Goal: Task Accomplishment & Management: Complete application form

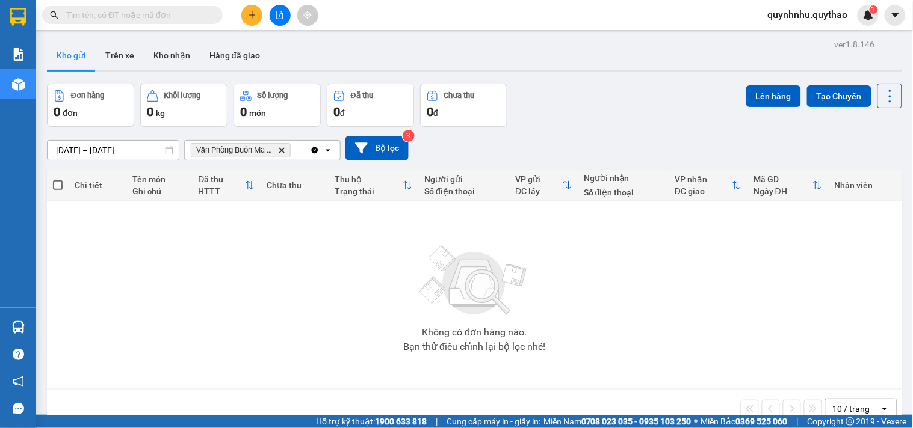
click at [260, 151] on span "Văn Phòng Buôn Ma Thuột" at bounding box center [234, 151] width 77 height 10
click at [331, 155] on icon "open" at bounding box center [328, 151] width 10 height 10
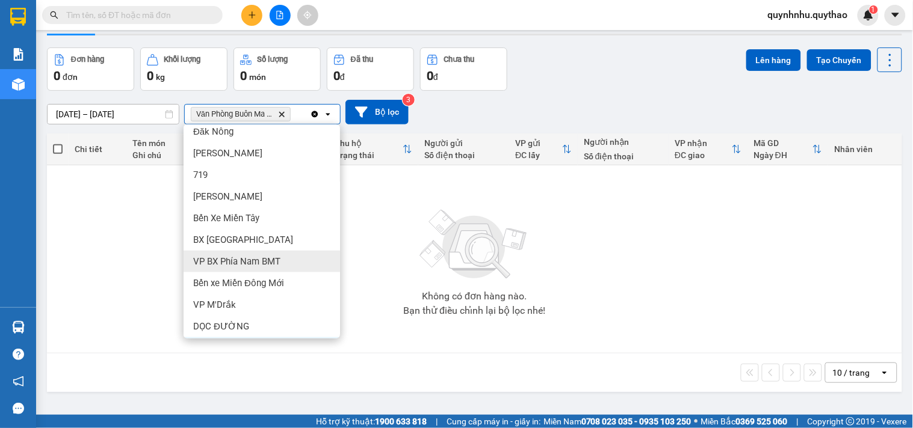
scroll to position [55, 0]
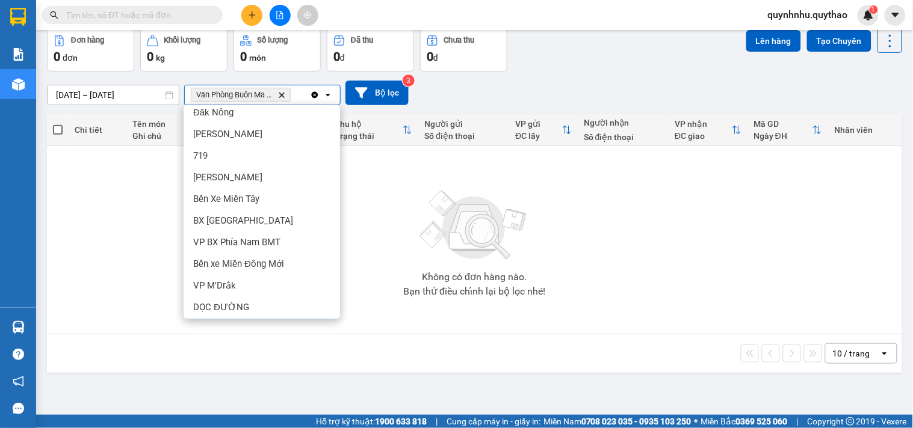
click at [575, 256] on div "Không có đơn hàng nào. Bạn thử điều chỉnh lại bộ lọc nhé!" at bounding box center [474, 240] width 843 height 181
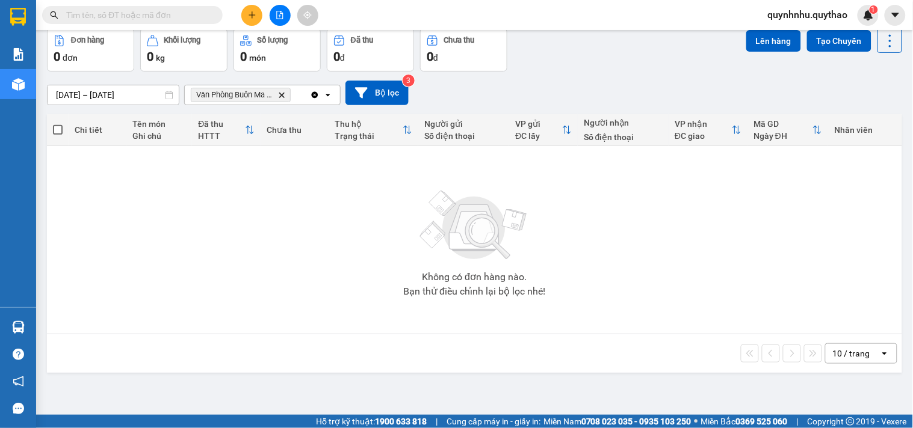
click at [814, 17] on span "quynhnhu.quythao" at bounding box center [807, 14] width 99 height 15
click at [261, 209] on div "Không có đơn hàng nào. Bạn thử điều chỉnh lại bộ lọc nhé!" at bounding box center [474, 240] width 843 height 181
click at [278, 14] on icon "file-add" at bounding box center [280, 15] width 8 height 8
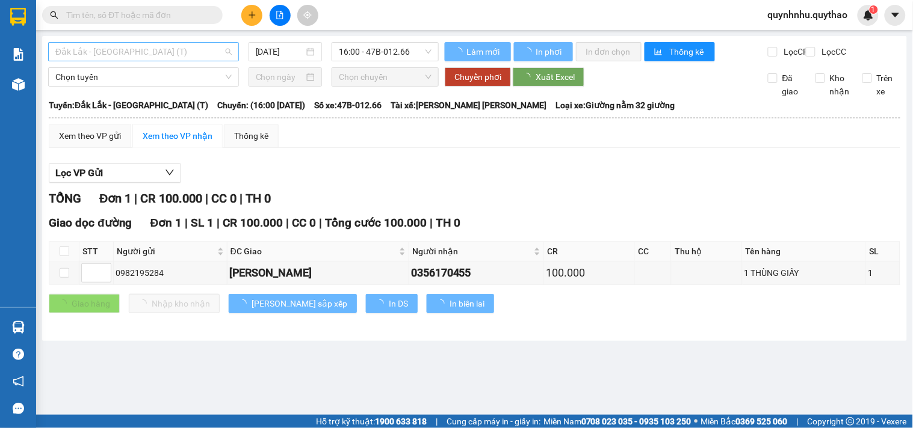
click at [151, 47] on span "Đắk Lắk - [GEOGRAPHIC_DATA] (T)" at bounding box center [143, 52] width 176 height 18
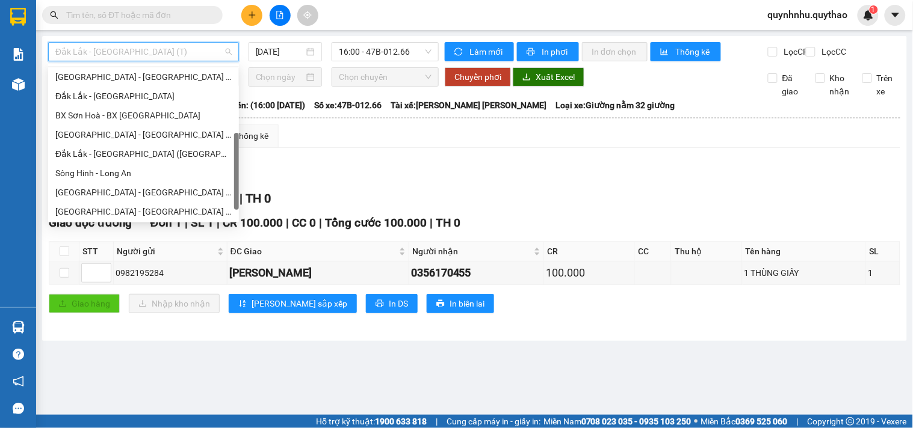
scroll to position [173, 0]
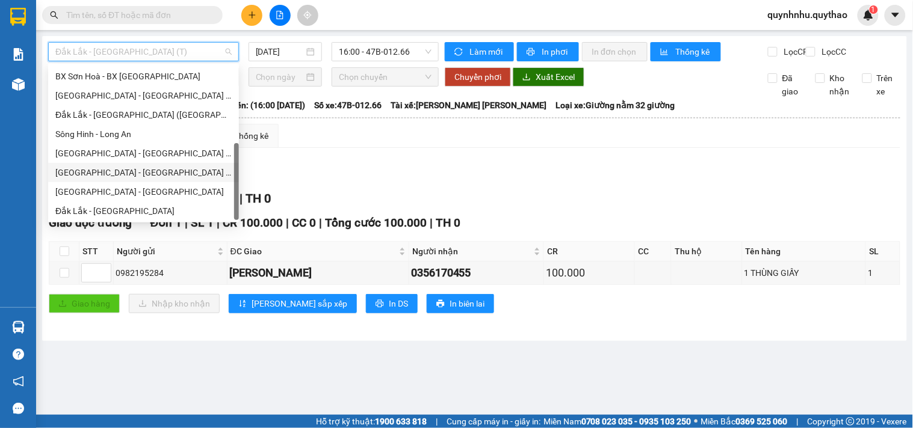
click at [400, 170] on div "Lọc VP Gửi TỔNG Đơn 1 | CR 100.000 | CC 0 | TH 0 Giao dọc đường Đơn 1 | SL 1 |…" at bounding box center [474, 243] width 851 height 171
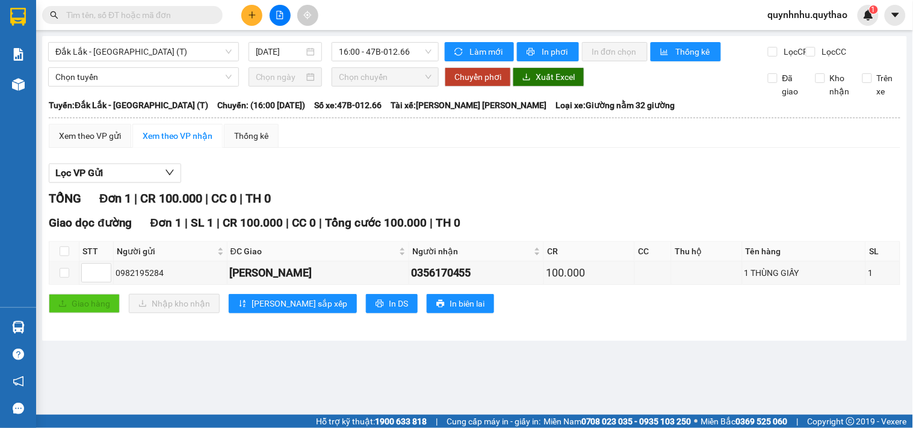
click at [826, 13] on span "quynhnhu.quythao" at bounding box center [807, 14] width 99 height 15
click at [812, 32] on span "Đăng xuất" at bounding box center [813, 37] width 76 height 13
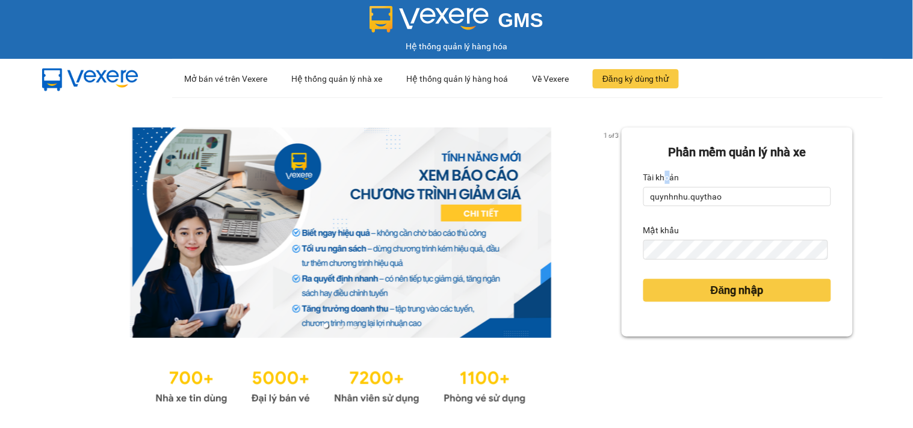
click at [660, 185] on label "Tài khoản" at bounding box center [661, 177] width 36 height 19
click at [681, 191] on input "quynhnhu.quythao" at bounding box center [737, 196] width 188 height 19
type input "kieutrinh.quythao"
click at [711, 284] on span "Đăng nhập" at bounding box center [737, 290] width 53 height 17
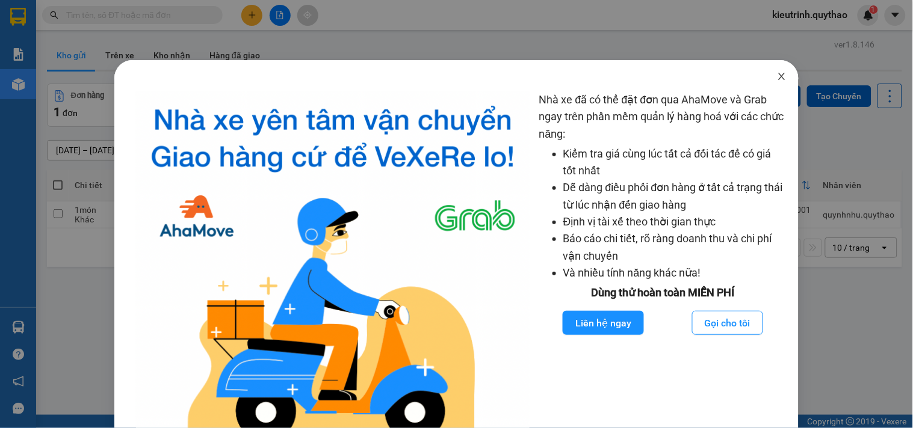
click at [777, 76] on icon "close" at bounding box center [782, 77] width 10 height 10
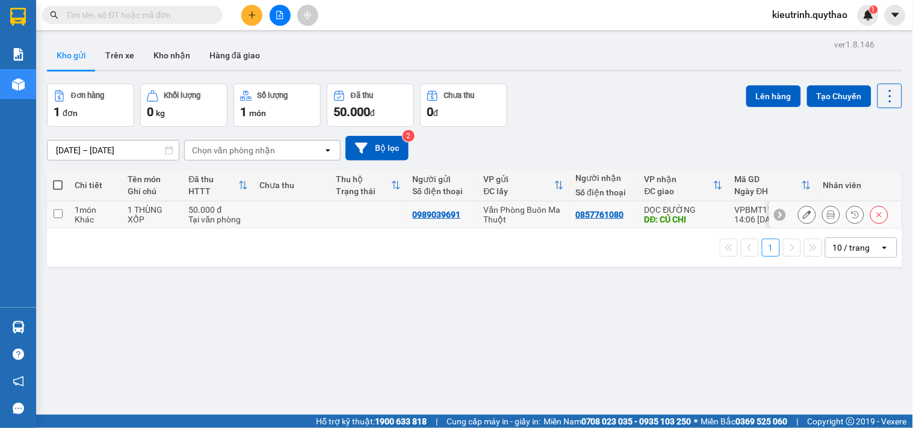
click at [101, 206] on div "1 món" at bounding box center [95, 210] width 41 height 10
checkbox input "true"
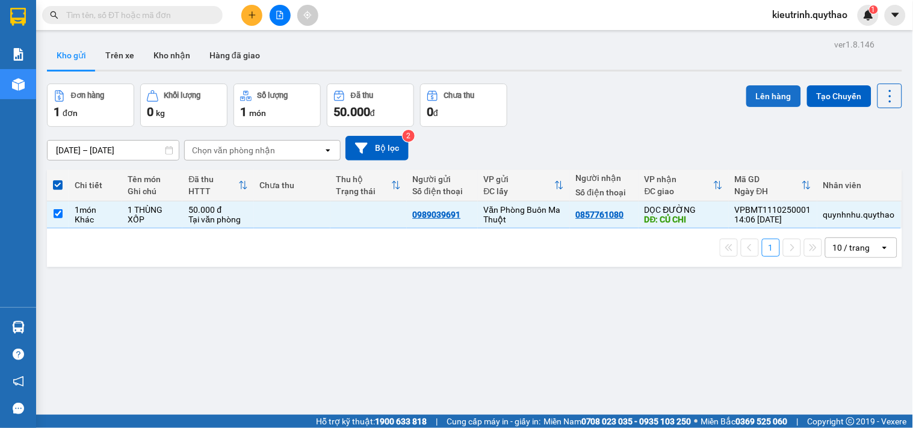
click at [780, 89] on button "Lên hàng" at bounding box center [773, 96] width 55 height 22
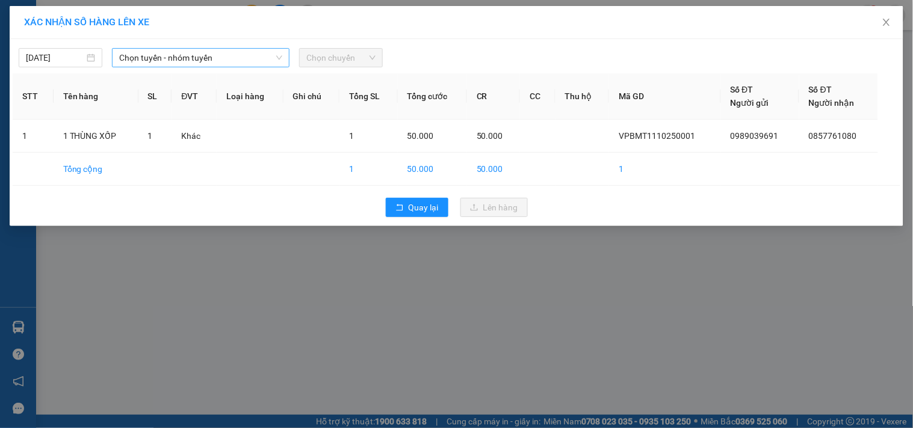
click at [167, 60] on span "Chọn tuyến - nhóm tuyến" at bounding box center [200, 58] width 163 height 18
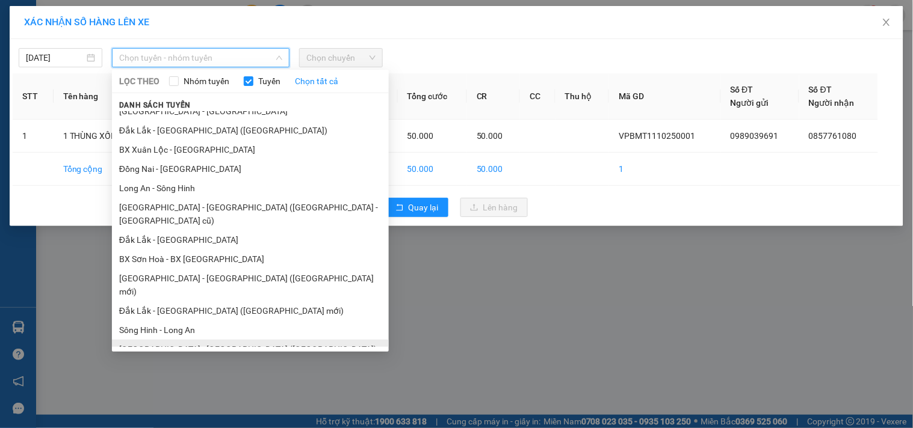
scroll to position [72, 0]
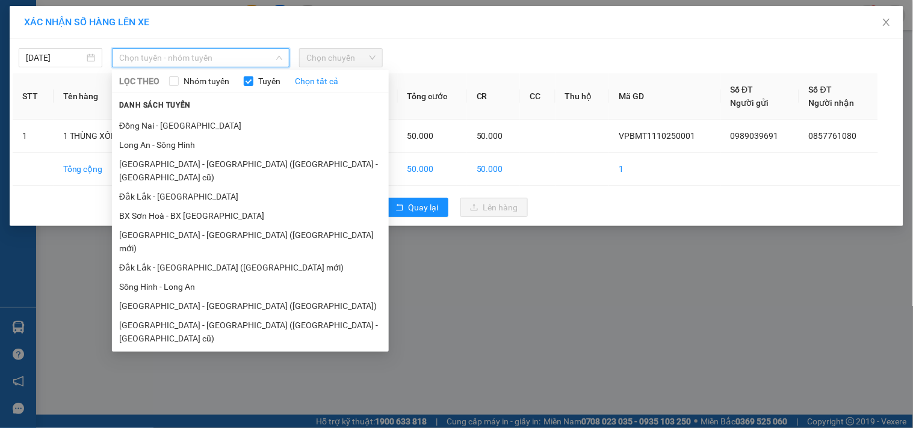
click at [209, 348] on li "[GEOGRAPHIC_DATA] - [GEOGRAPHIC_DATA]" at bounding box center [250, 357] width 277 height 19
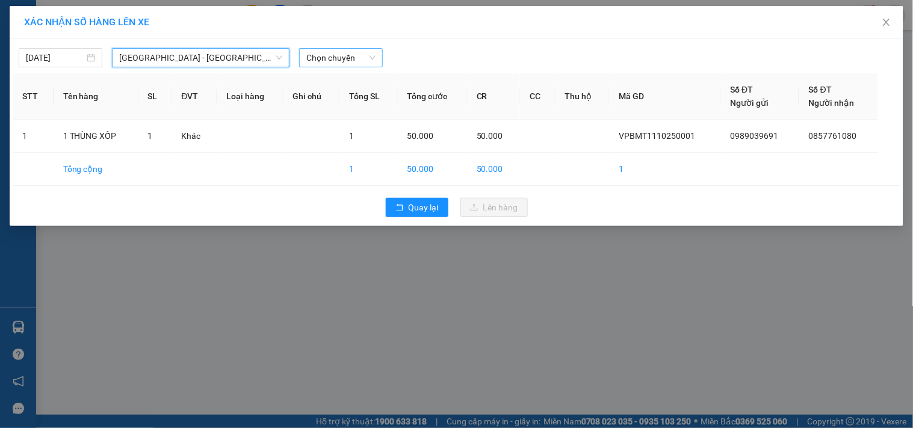
click at [363, 53] on span "Chọn chuyến" at bounding box center [340, 58] width 69 height 18
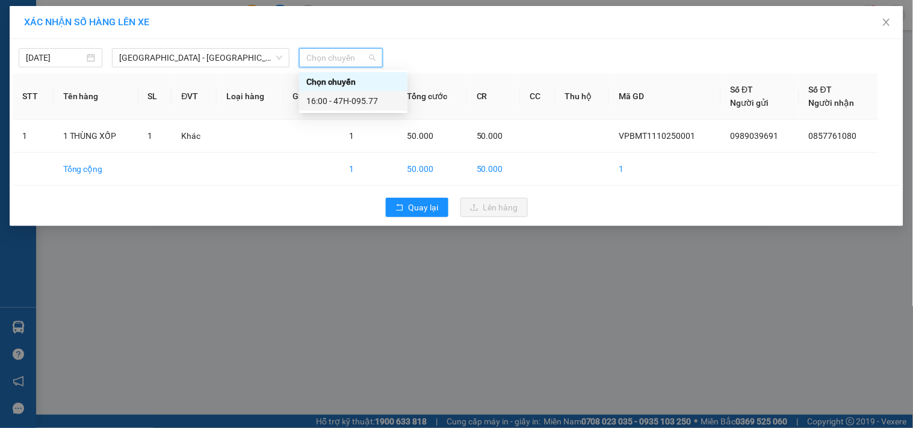
click at [370, 102] on div "16:00 - 47H-095.77" at bounding box center [353, 100] width 94 height 13
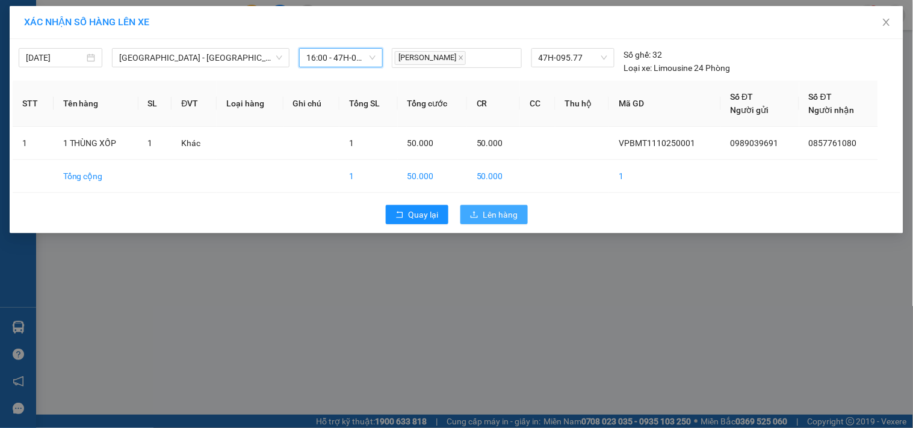
click at [496, 214] on span "Lên hàng" at bounding box center [500, 214] width 35 height 13
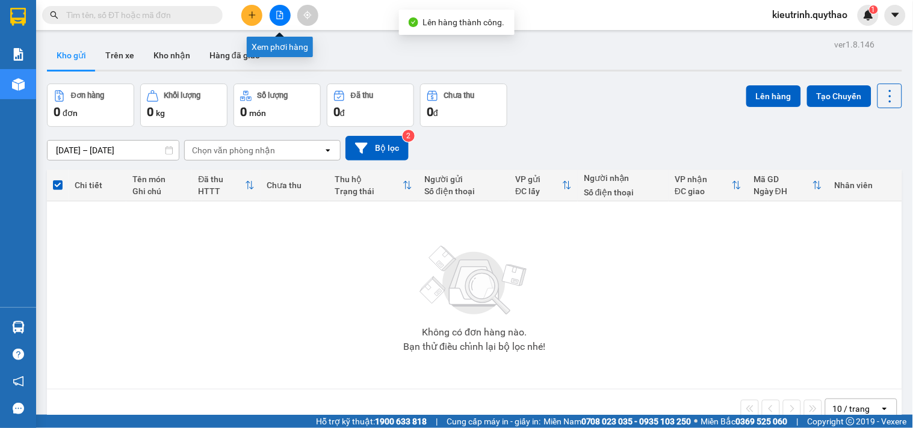
click at [285, 12] on button at bounding box center [280, 15] width 21 height 21
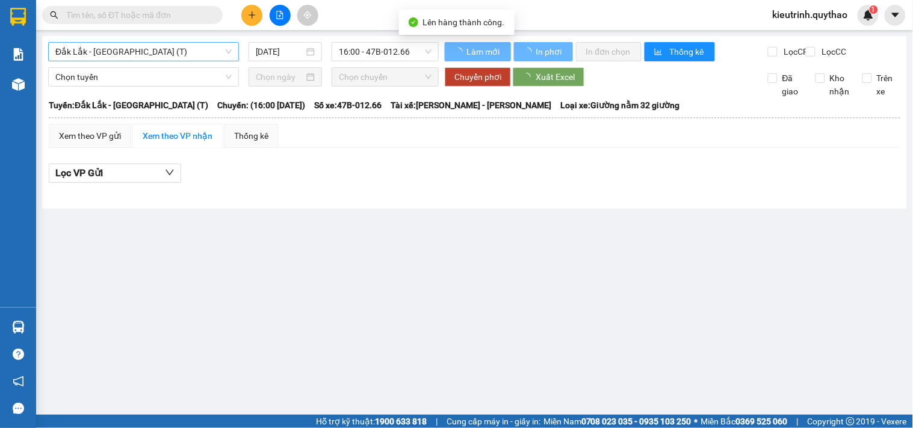
click at [173, 51] on span "Đắk Lắk - [GEOGRAPHIC_DATA] (T)" at bounding box center [143, 52] width 176 height 18
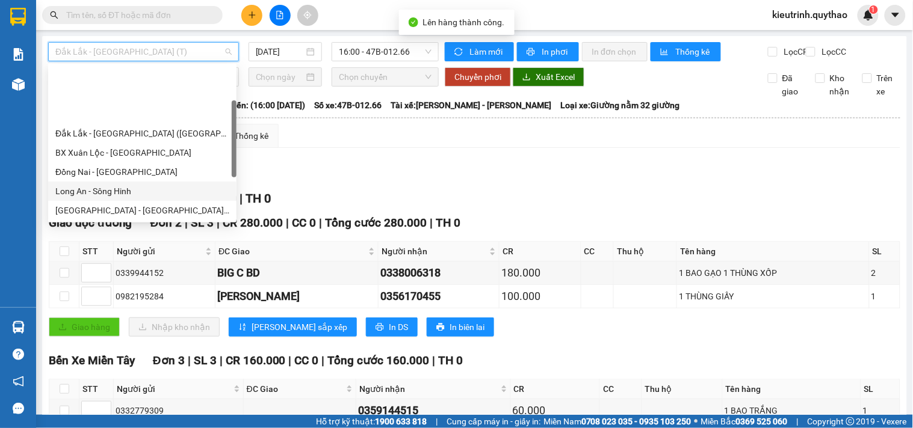
scroll to position [173, 0]
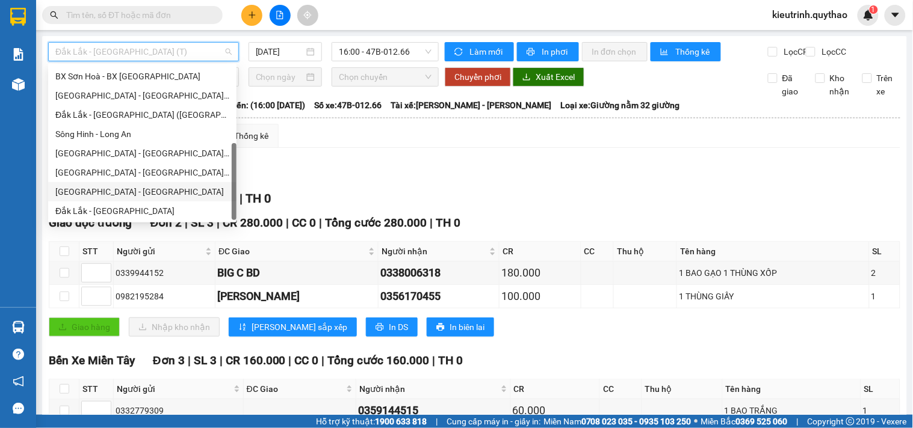
click at [111, 195] on div "[GEOGRAPHIC_DATA] - [GEOGRAPHIC_DATA]" at bounding box center [142, 191] width 174 height 13
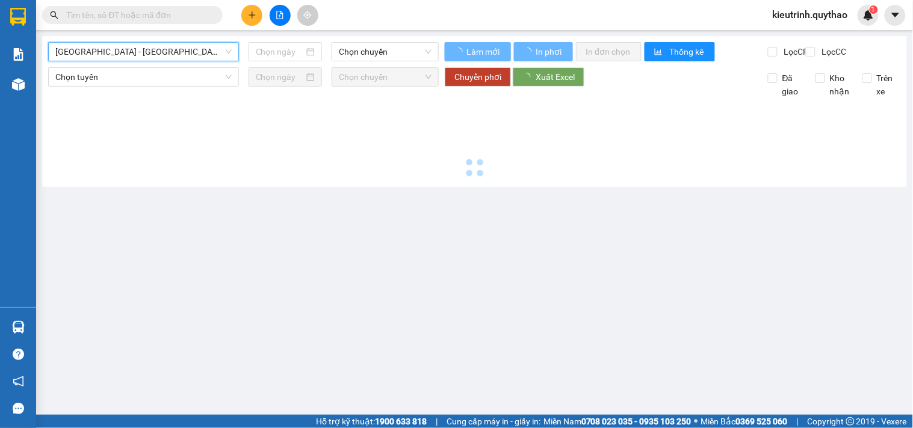
type input "[DATE]"
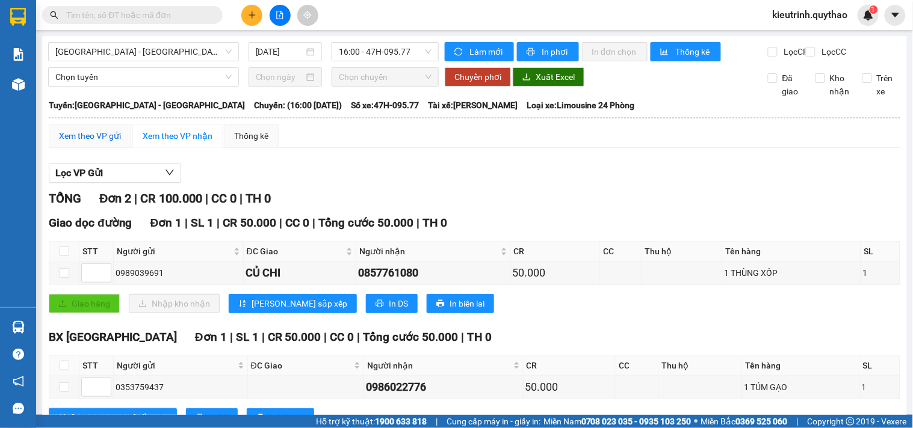
click at [82, 143] on div "Xem theo VP gửi" at bounding box center [90, 135] width 62 height 13
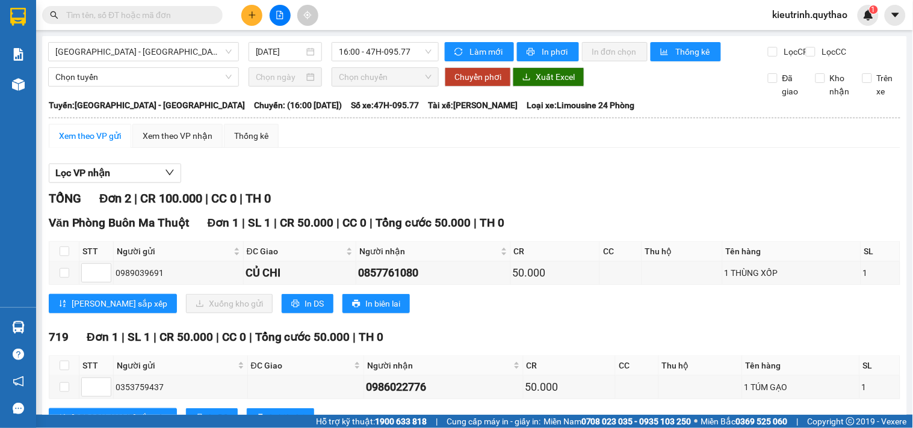
scroll to position [57, 0]
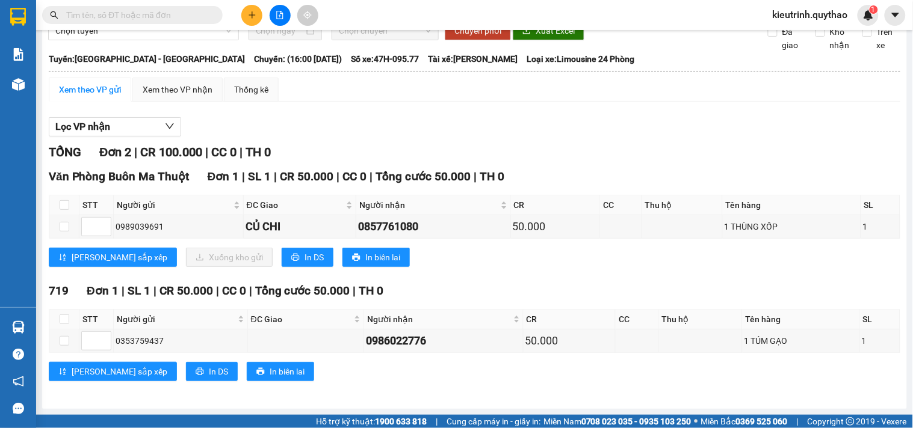
click at [249, 12] on icon "plus" at bounding box center [252, 15] width 8 height 8
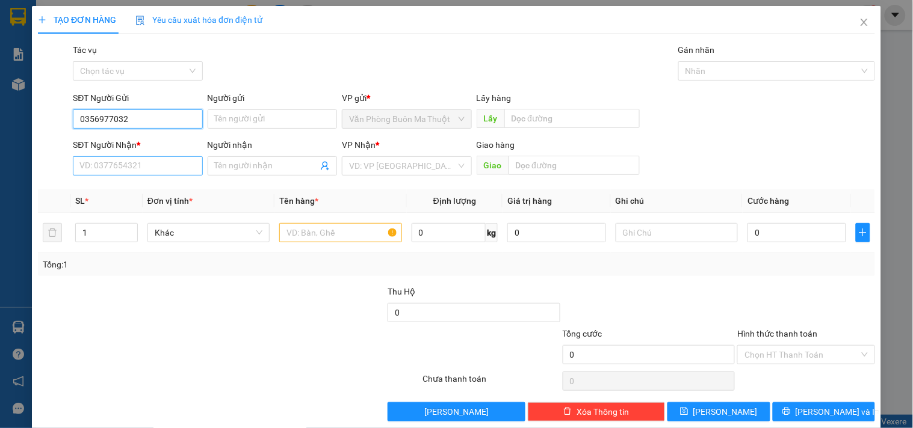
type input "0356977032"
click at [151, 168] on input "SĐT Người Nhận *" at bounding box center [137, 165] width 129 height 19
drag, startPoint x: 152, startPoint y: 117, endPoint x: 73, endPoint y: 125, distance: 79.2
click at [73, 125] on input "0356977032" at bounding box center [137, 119] width 129 height 19
click at [116, 165] on input "SĐT Người Nhận *" at bounding box center [137, 165] width 129 height 19
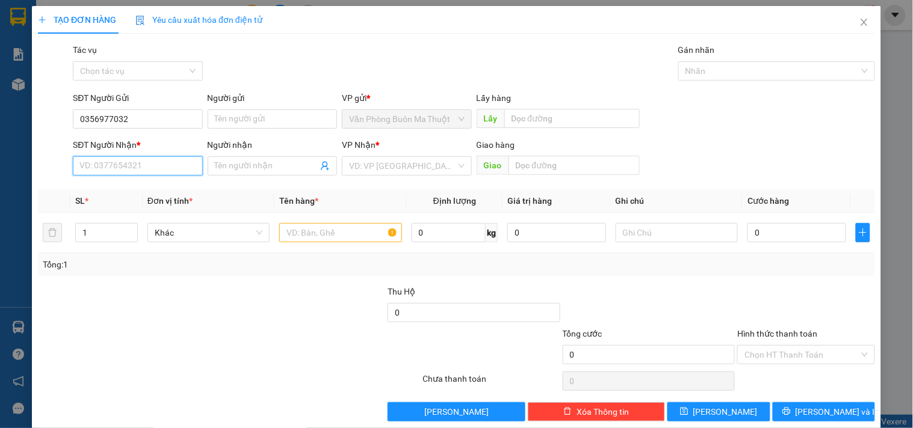
paste input "0356977032"
type input "0356977032"
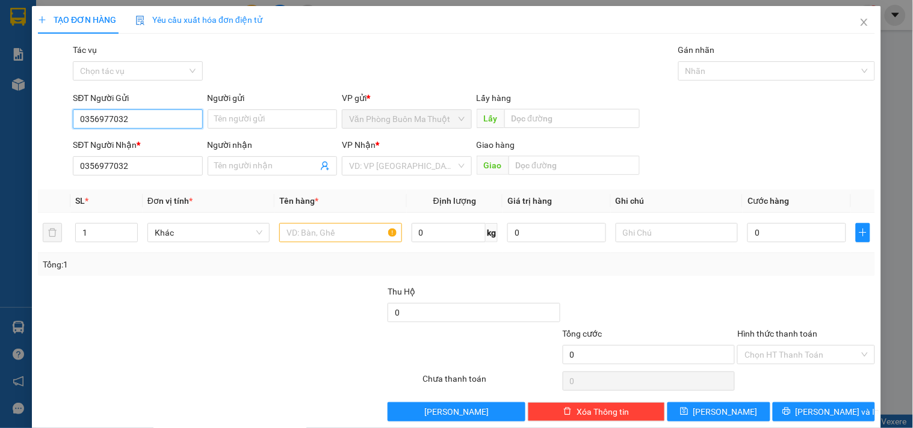
drag, startPoint x: 137, startPoint y: 122, endPoint x: 47, endPoint y: 119, distance: 89.7
click at [47, 119] on div "SĐT Người Gửi 0356977032 0356977032 Người gửi Tên người gửi VP gửi * Văn Phòng …" at bounding box center [456, 112] width 839 height 42
type input "0977170522"
click at [371, 173] on input "search" at bounding box center [402, 166] width 107 height 18
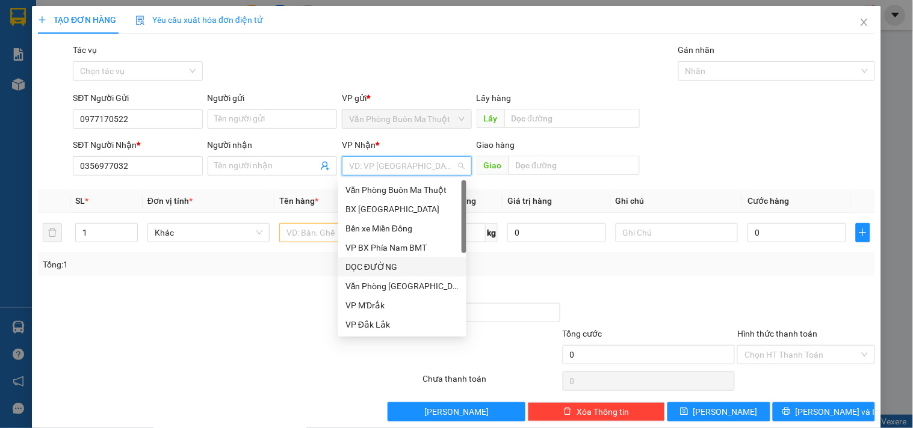
click at [387, 271] on div "DỌC ĐƯỜNG" at bounding box center [402, 267] width 114 height 13
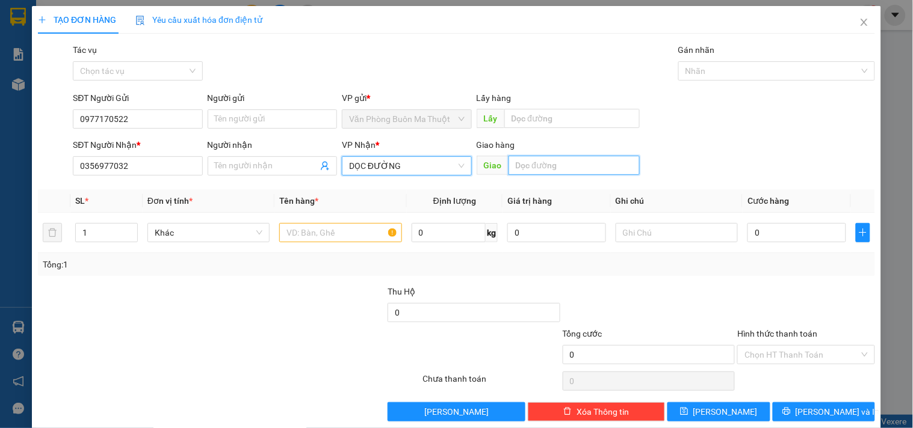
click at [555, 160] on input "text" at bounding box center [573, 165] width 131 height 19
type input "HỘI NGHĨA"
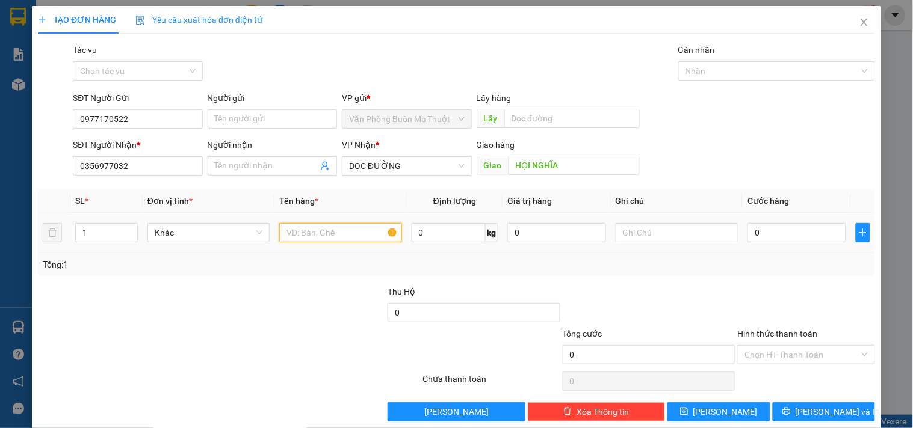
click at [344, 235] on input "text" at bounding box center [340, 232] width 122 height 19
type input "1 THÙNG XỐP"
click at [755, 233] on input "0" at bounding box center [796, 232] width 99 height 19
type input "7"
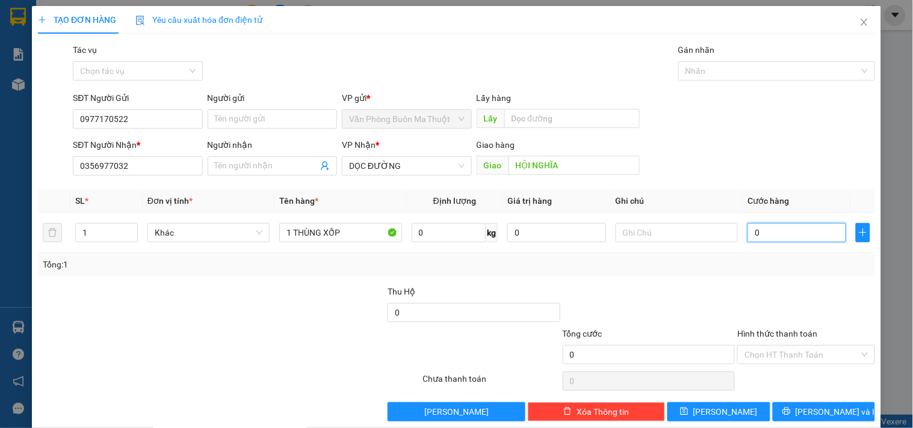
type input "7"
type input "70"
type input "70.000"
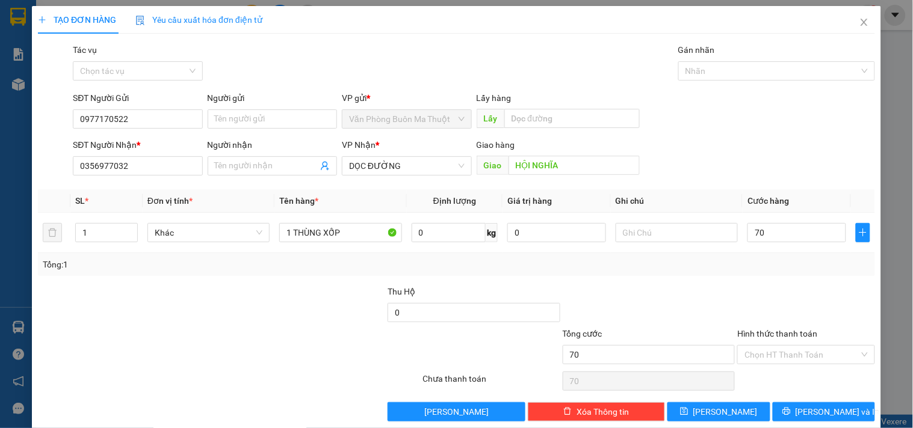
type input "70.000"
type input "8"
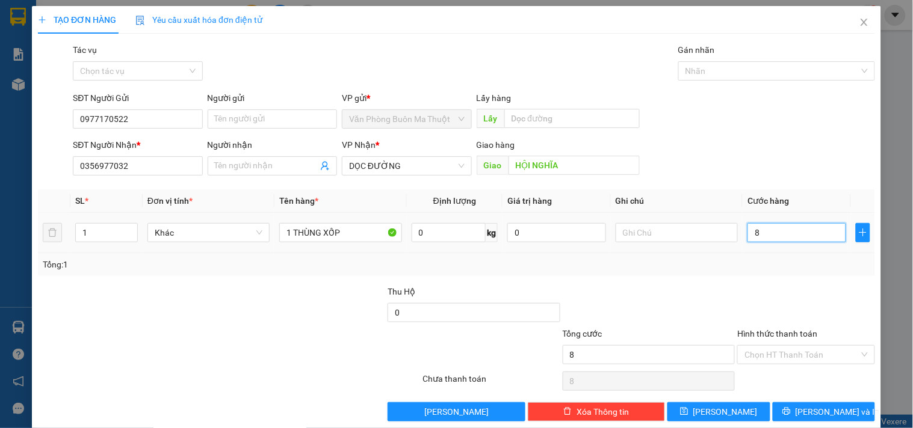
type input "80"
type input "800"
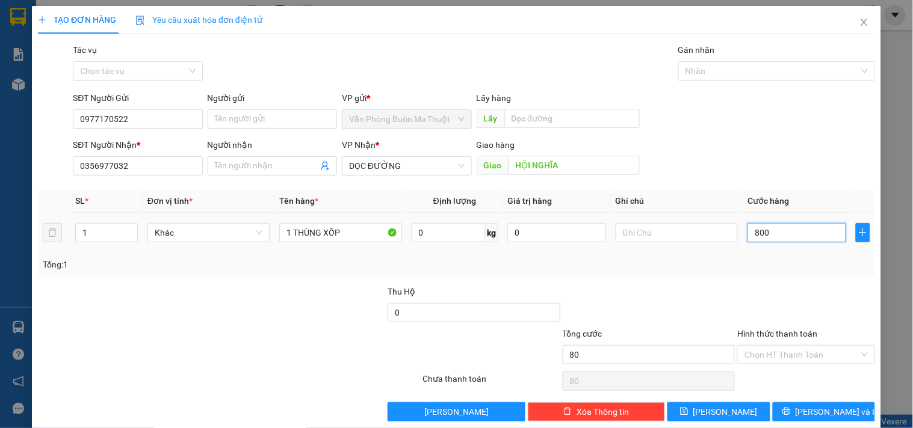
type input "800"
type input "8.000"
type input "80.000"
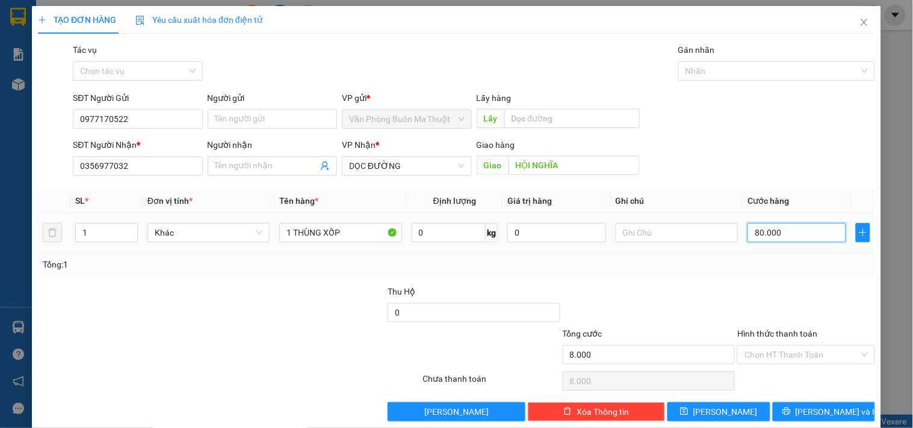
type input "80.000"
click at [812, 360] on input "Hình thức thanh toán" at bounding box center [801, 355] width 114 height 18
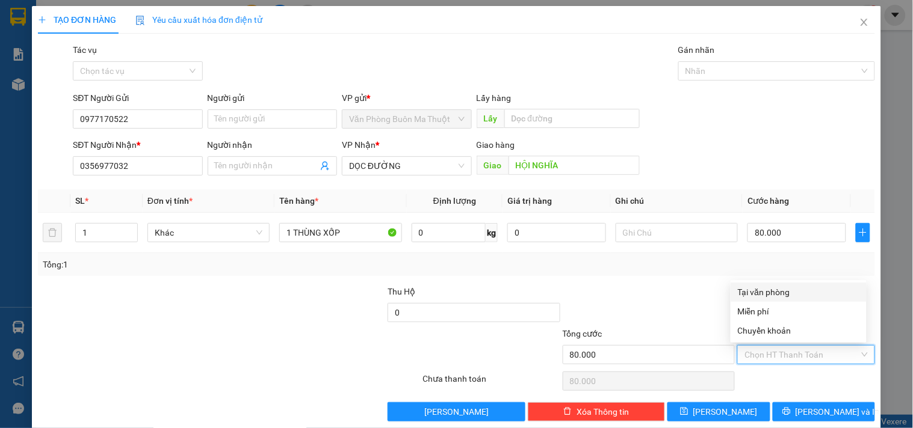
click at [777, 294] on div "Tại văn phòng" at bounding box center [799, 292] width 122 height 13
type input "0"
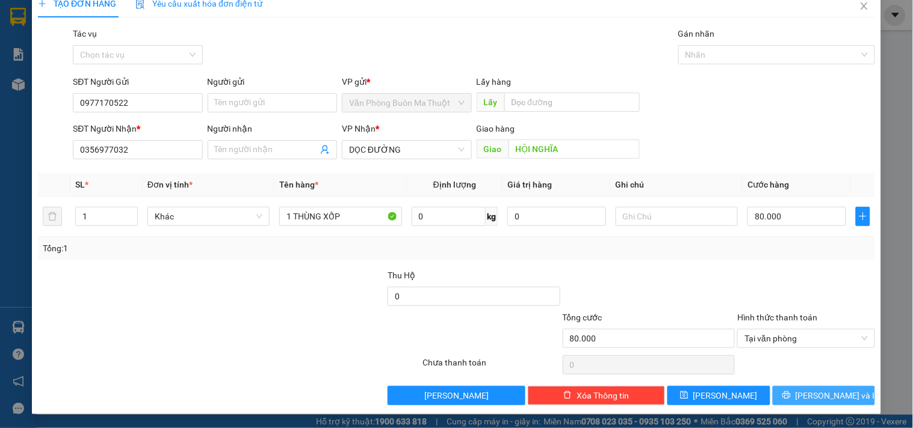
click at [808, 392] on span "[PERSON_NAME] và In" at bounding box center [837, 395] width 84 height 13
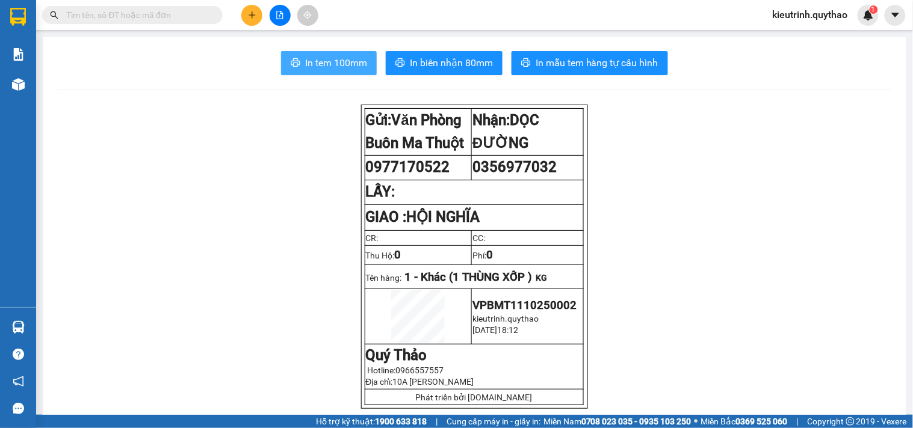
click at [339, 67] on span "In tem 100mm" at bounding box center [336, 62] width 62 height 15
click at [321, 64] on span "In tem 100mm" at bounding box center [336, 62] width 62 height 15
click at [295, 63] on button "In tem 100mm" at bounding box center [329, 63] width 96 height 24
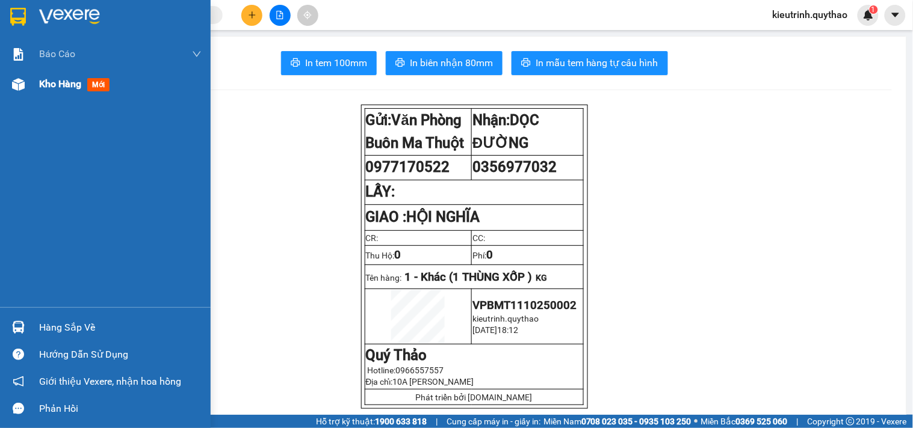
click at [13, 79] on img at bounding box center [18, 84] width 13 height 13
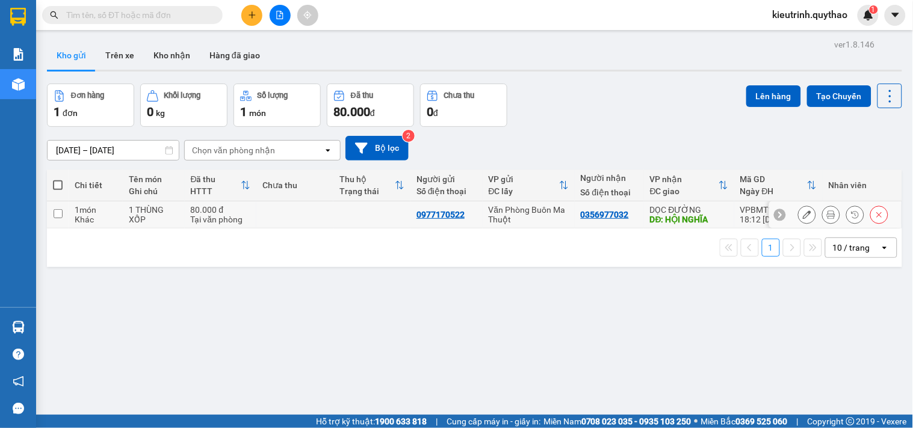
click at [551, 220] on div "Văn Phòng Buôn Ma Thuột" at bounding box center [529, 214] width 80 height 19
checkbox input "true"
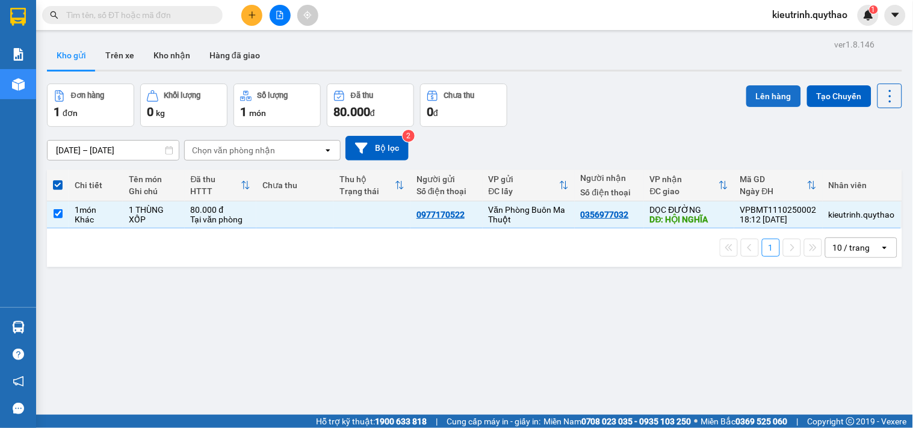
click at [769, 94] on button "Lên hàng" at bounding box center [773, 96] width 55 height 22
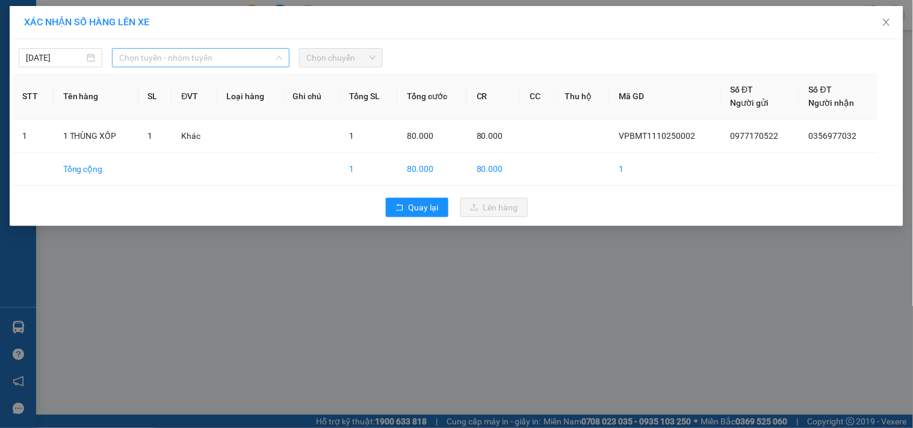
click at [233, 60] on span "Chọn tuyến - nhóm tuyến" at bounding box center [200, 58] width 163 height 18
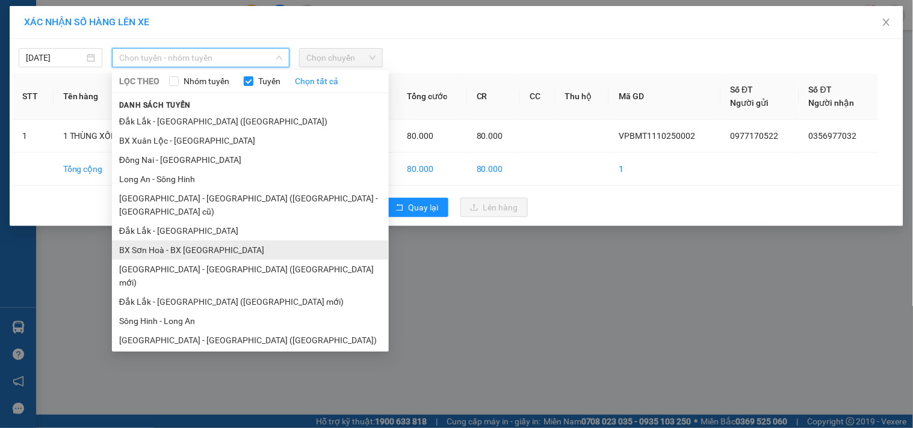
scroll to position [72, 0]
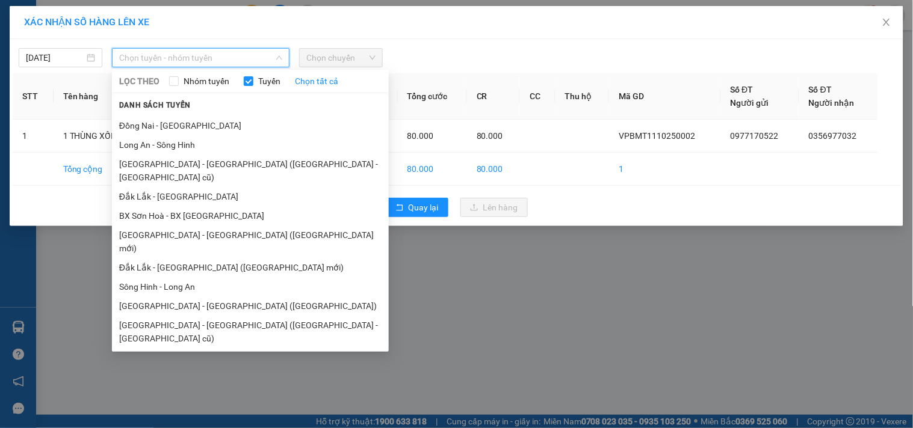
click at [196, 348] on li "[GEOGRAPHIC_DATA] - [GEOGRAPHIC_DATA]" at bounding box center [250, 357] width 277 height 19
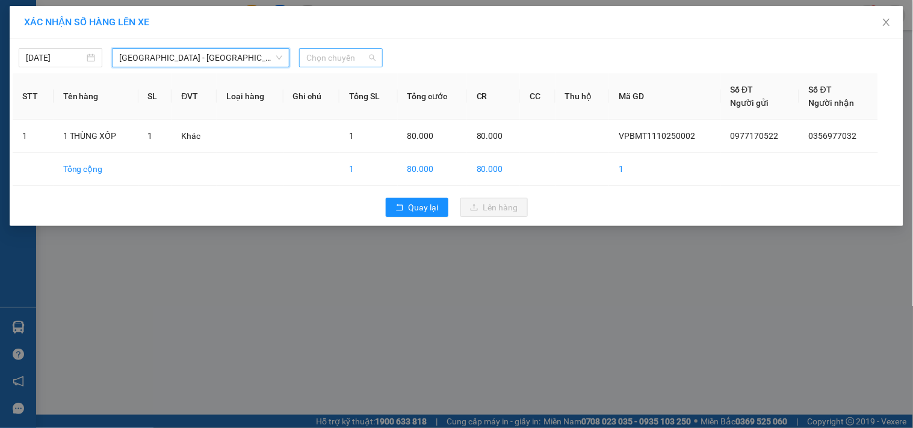
click at [352, 58] on span "Chọn chuyến" at bounding box center [340, 58] width 69 height 18
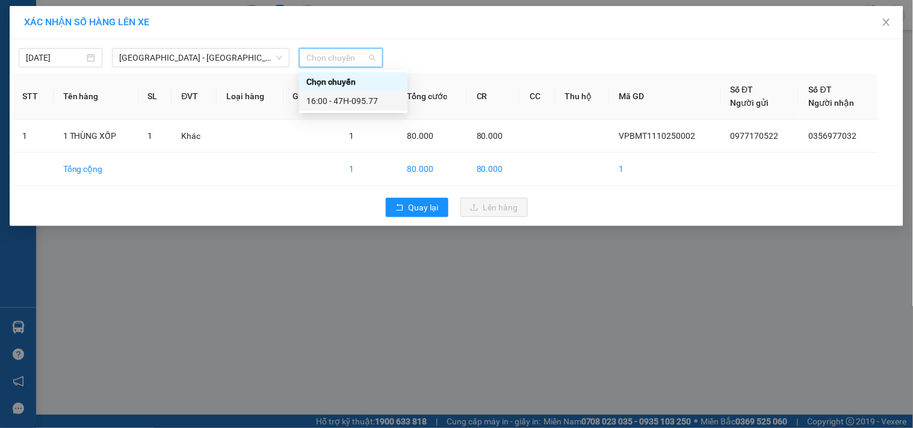
click at [363, 103] on div "16:00 - 47H-095.77" at bounding box center [353, 100] width 94 height 13
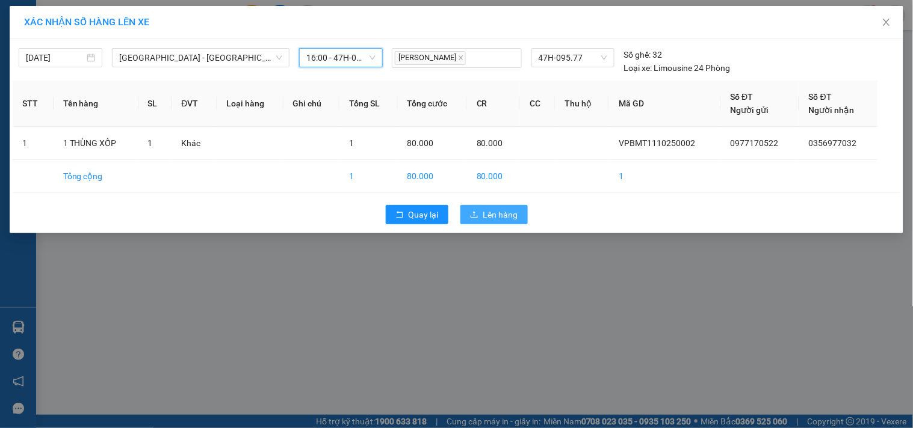
click at [497, 212] on span "Lên hàng" at bounding box center [500, 214] width 35 height 13
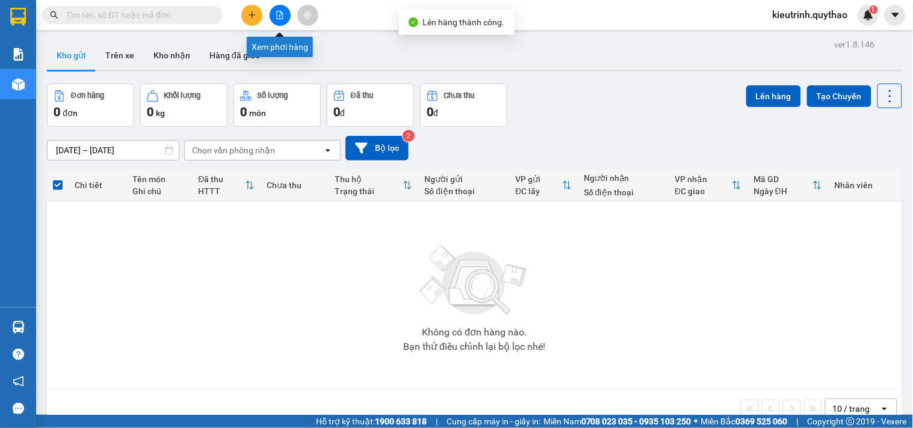
click at [282, 13] on icon "file-add" at bounding box center [280, 15] width 7 height 8
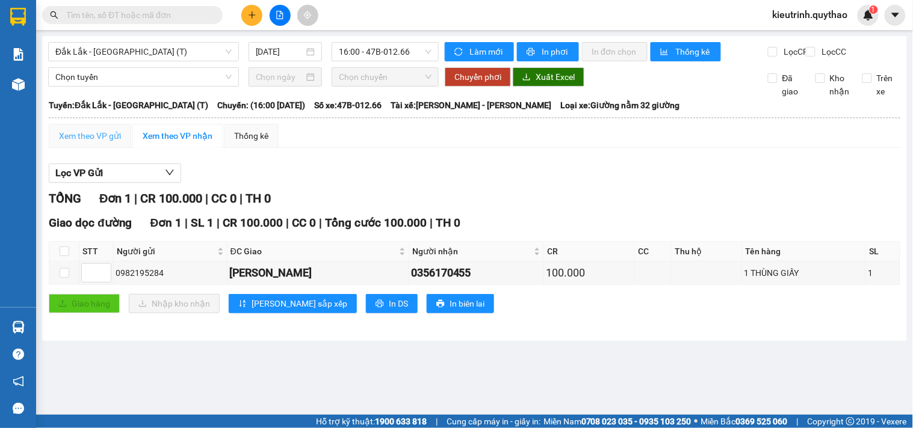
click at [127, 135] on div "Xem theo VP gửi" at bounding box center [90, 136] width 82 height 24
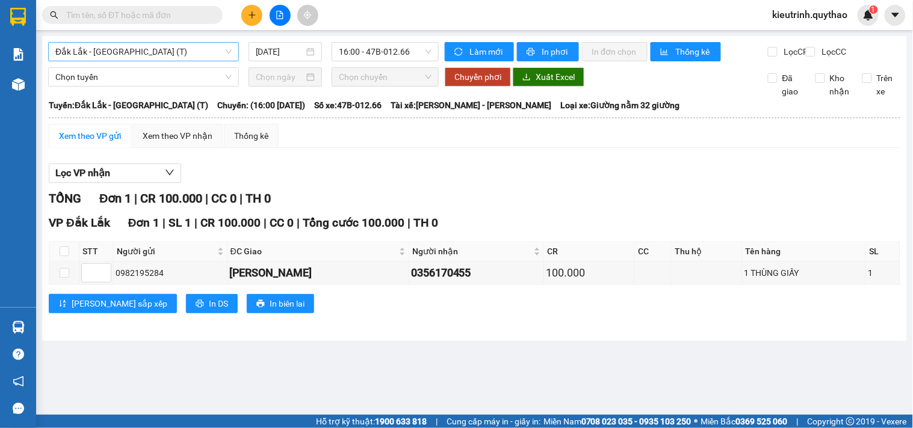
click at [124, 53] on span "Đắk Lắk - [GEOGRAPHIC_DATA] (T)" at bounding box center [143, 52] width 176 height 18
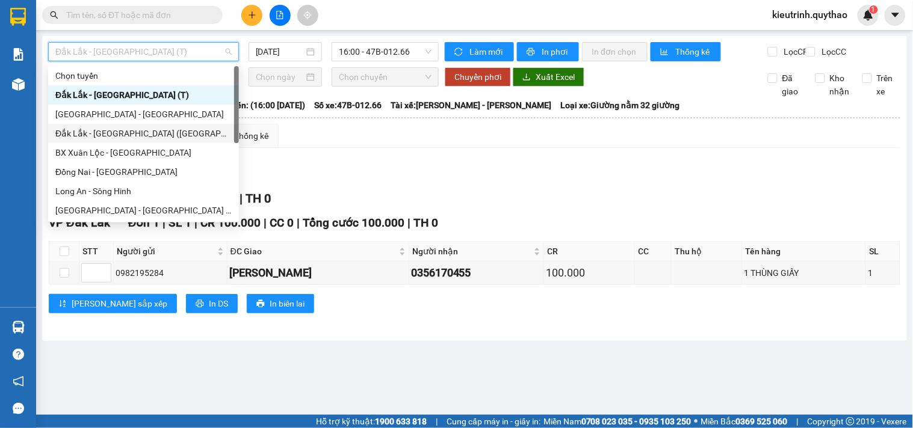
scroll to position [173, 0]
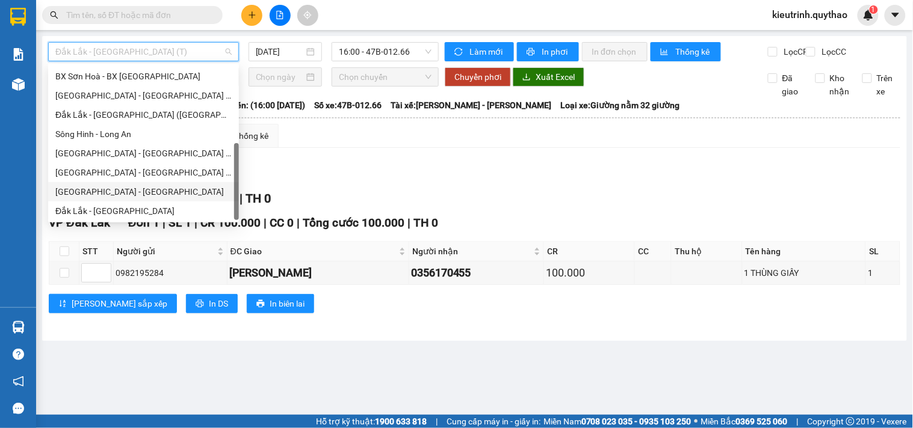
click at [110, 190] on div "[GEOGRAPHIC_DATA] - [GEOGRAPHIC_DATA]" at bounding box center [143, 191] width 176 height 13
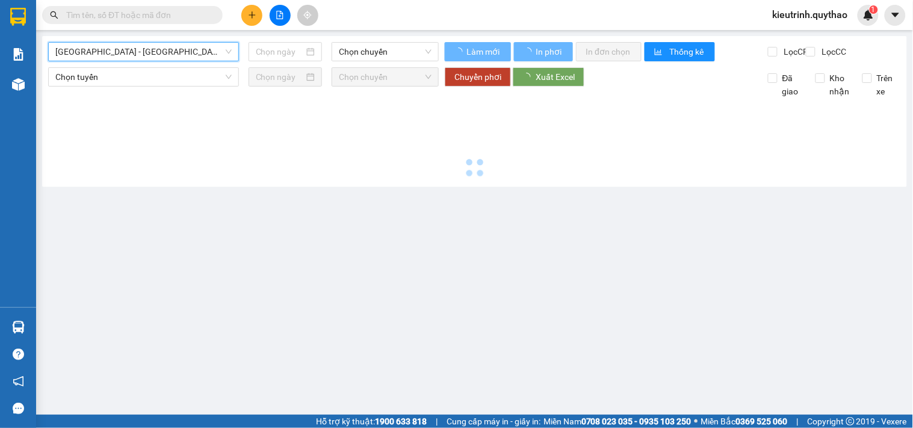
type input "[DATE]"
